Goal: Task Accomplishment & Management: Manage account settings

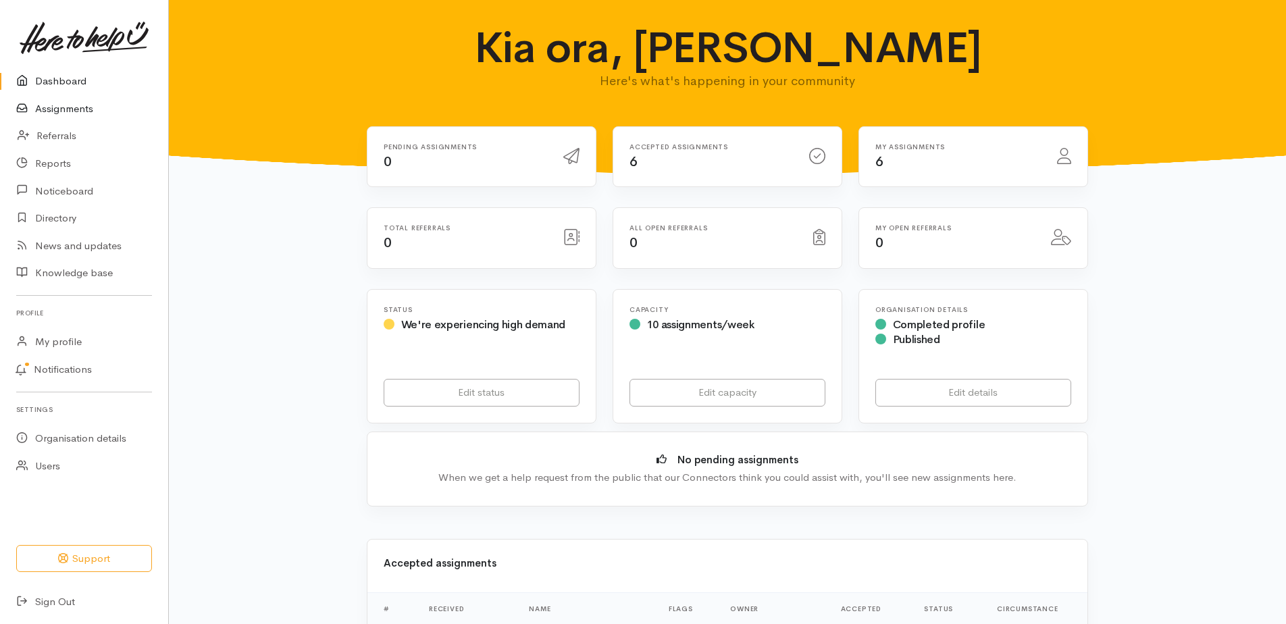
click at [77, 117] on link "Assignments" at bounding box center [84, 109] width 168 height 28
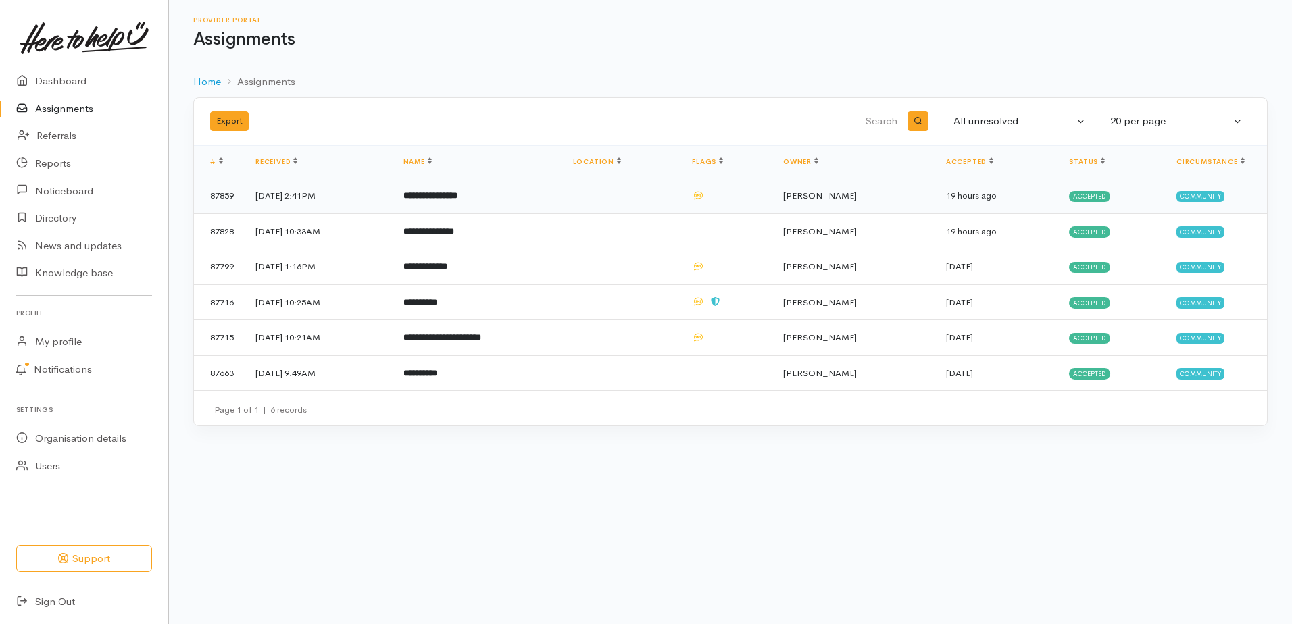
click at [457, 200] on b "**********" at bounding box center [430, 195] width 54 height 9
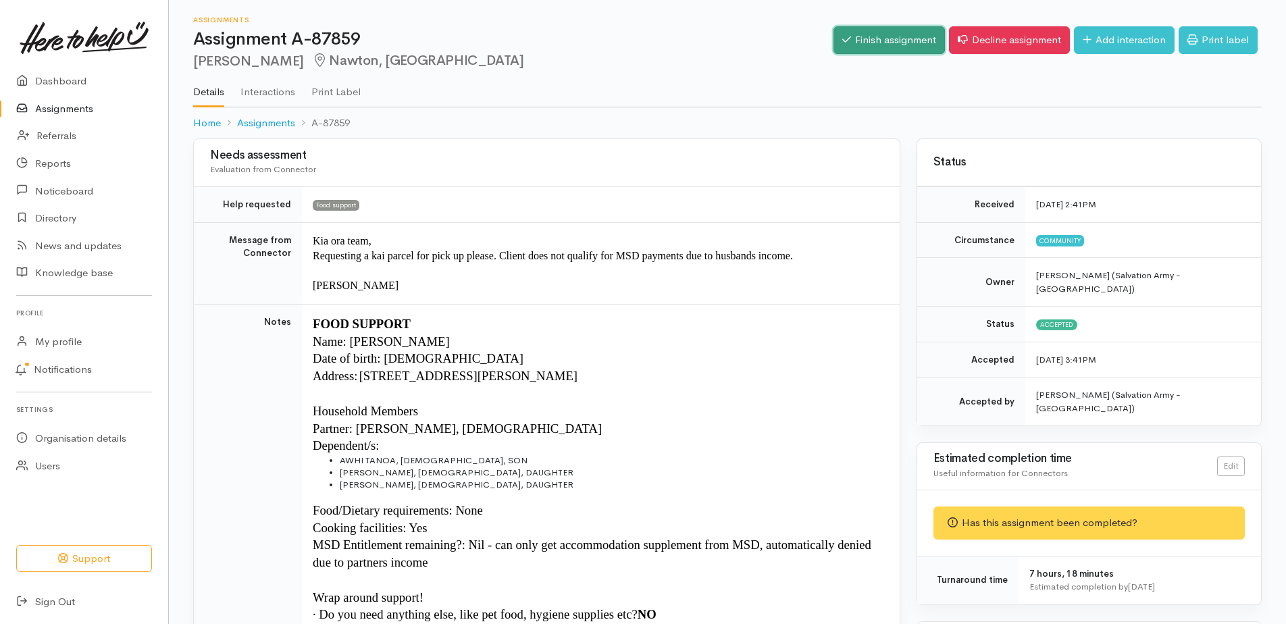
click at [834, 49] on link "Finish assignment" at bounding box center [889, 40] width 111 height 28
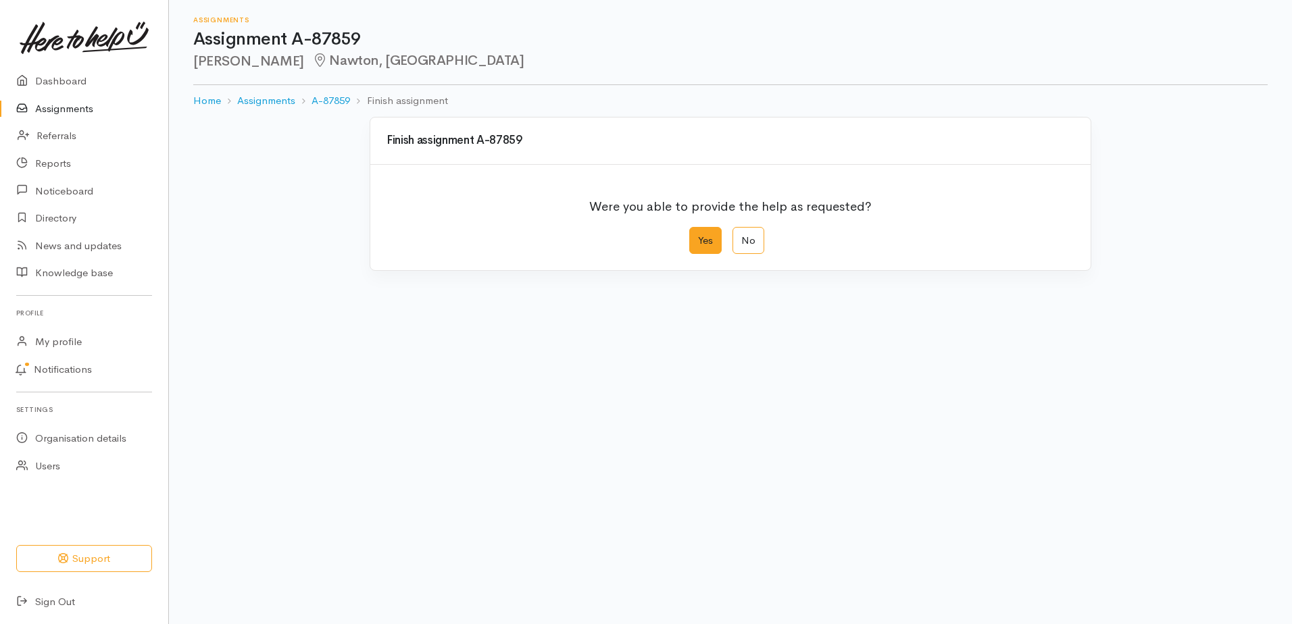
click at [709, 255] on label "Yes" at bounding box center [705, 241] width 32 height 28
click at [698, 236] on input "Yes" at bounding box center [693, 231] width 9 height 9
radio input "true"
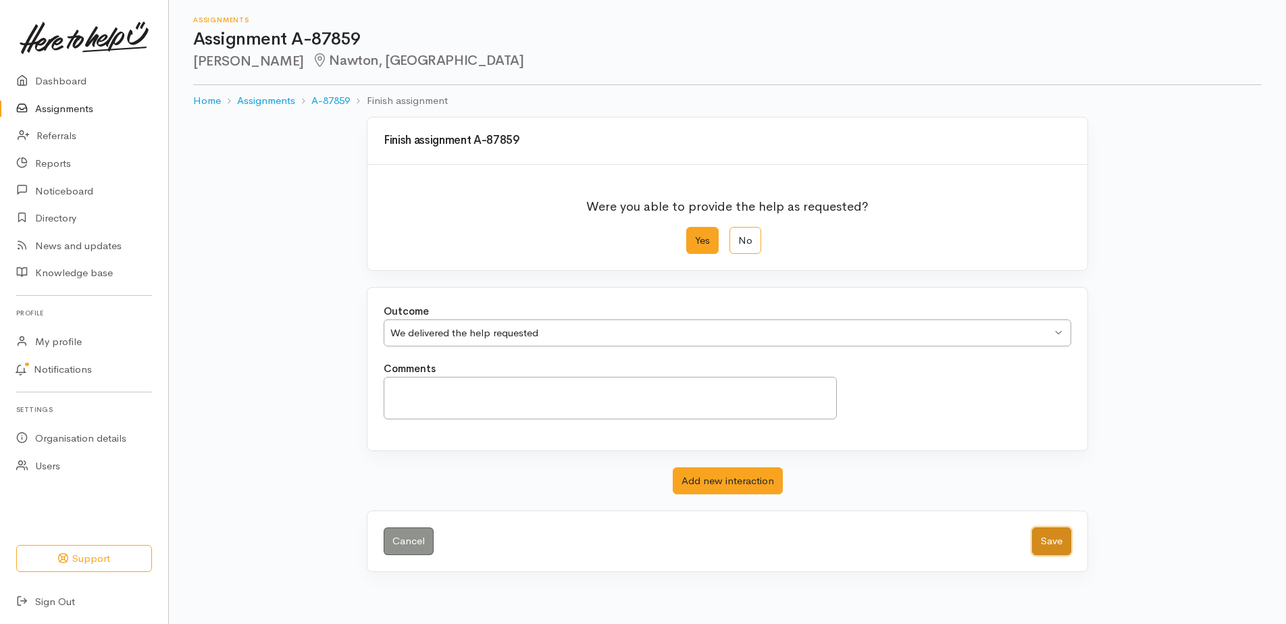
click at [1044, 555] on button "Save" at bounding box center [1051, 542] width 39 height 28
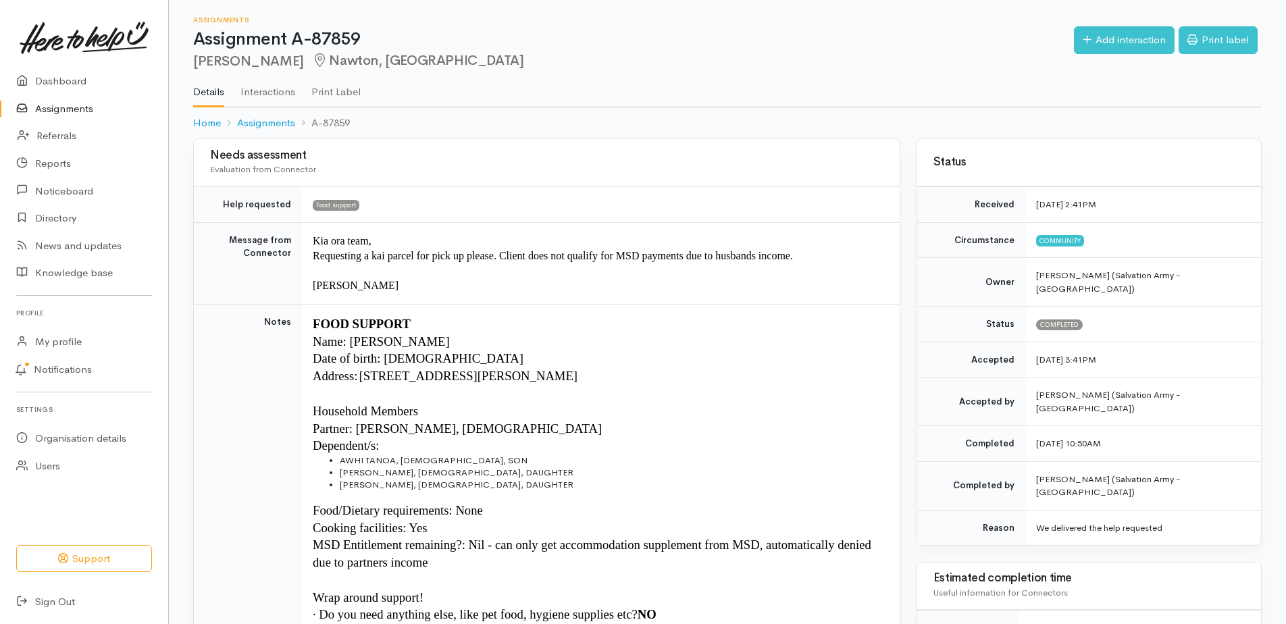
click at [91, 118] on link "Assignments" at bounding box center [84, 109] width 168 height 28
